Goal: Obtain resource: Obtain resource

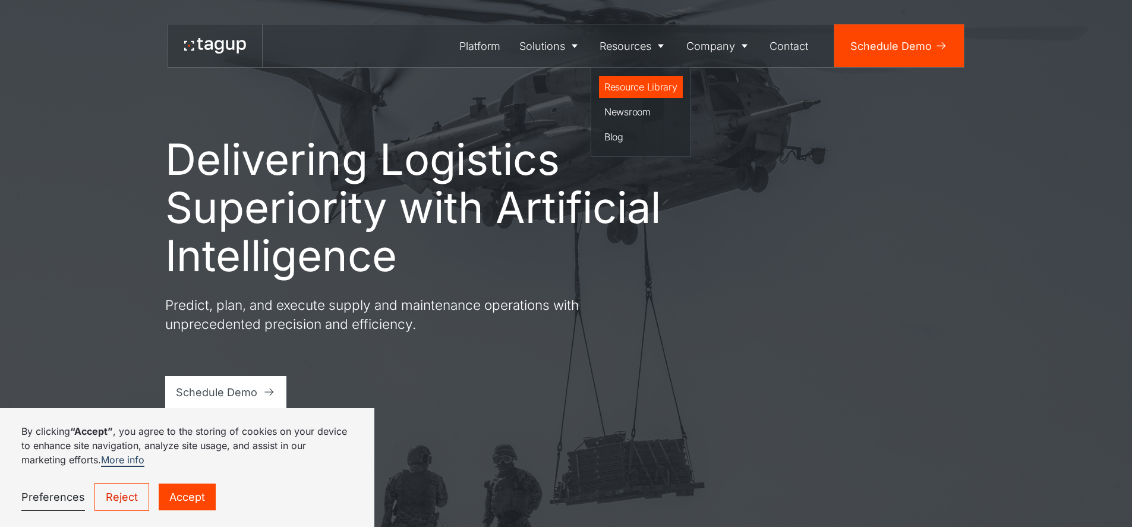
click at [648, 85] on div "Resource Library" at bounding box center [640, 87] width 73 height 14
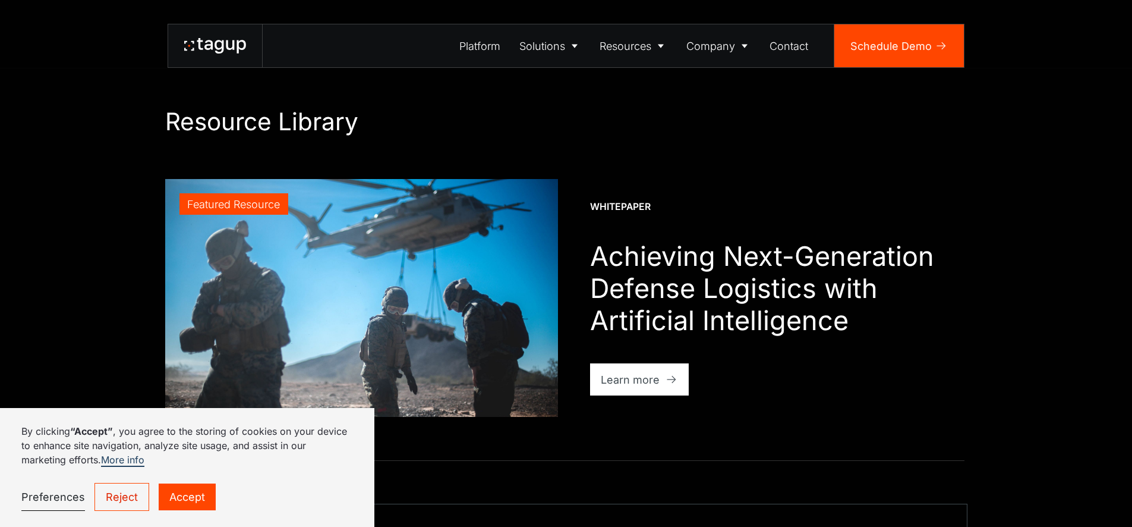
scroll to position [289, 0]
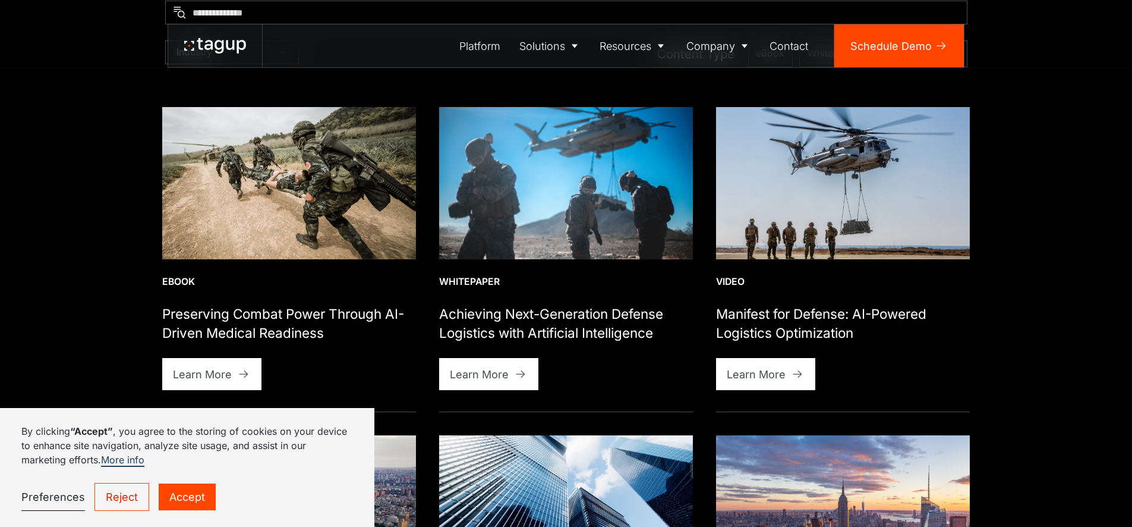
scroll to position [259, 0]
